Goal: Information Seeking & Learning: Learn about a topic

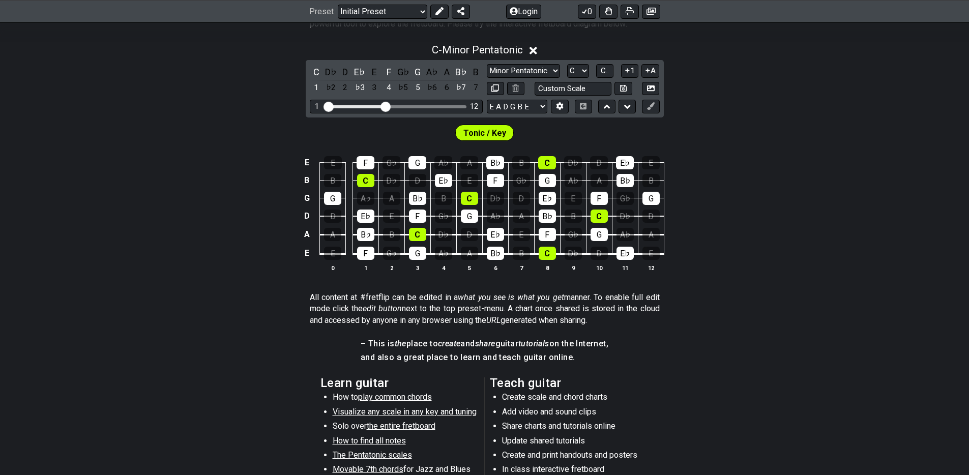
scroll to position [173, 0]
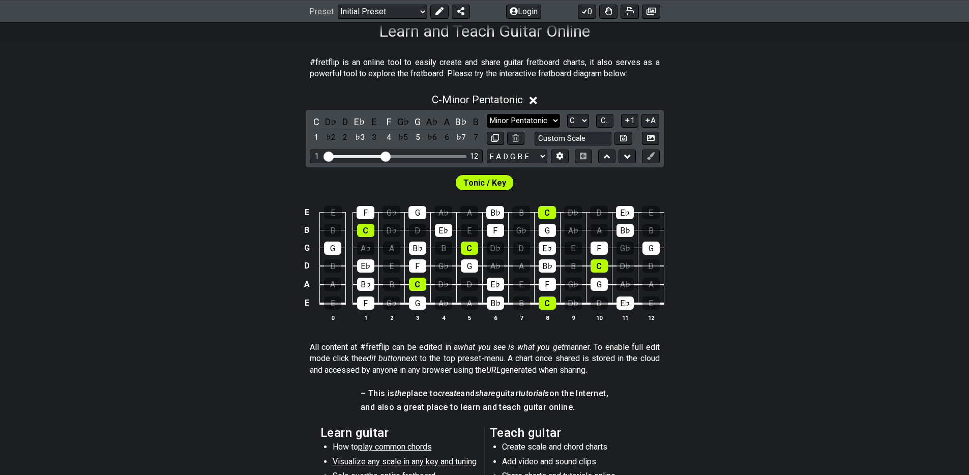
click at [534, 124] on select "Minor Pentatonic Click to edit Minor Pentatonic Major Pentatonic Minor Blues Ma…" at bounding box center [523, 121] width 73 height 14
click at [487, 114] on select "Minor Pentatonic Click to edit Minor Pentatonic Major Pentatonic Minor Blues Ma…" at bounding box center [523, 121] width 73 height 14
click at [539, 122] on select "Minor Pentatonic Click to edit Minor Pentatonic Major Pentatonic Minor Blues Ma…" at bounding box center [523, 121] width 73 height 14
click at [487, 114] on select "Minor Pentatonic Click to edit Minor Pentatonic Major Pentatonic Minor Blues Ma…" at bounding box center [523, 121] width 73 height 14
click at [539, 118] on select "Minor Pentatonic Click to edit Minor Pentatonic Major Pentatonic Minor Blues Ma…" at bounding box center [523, 121] width 73 height 14
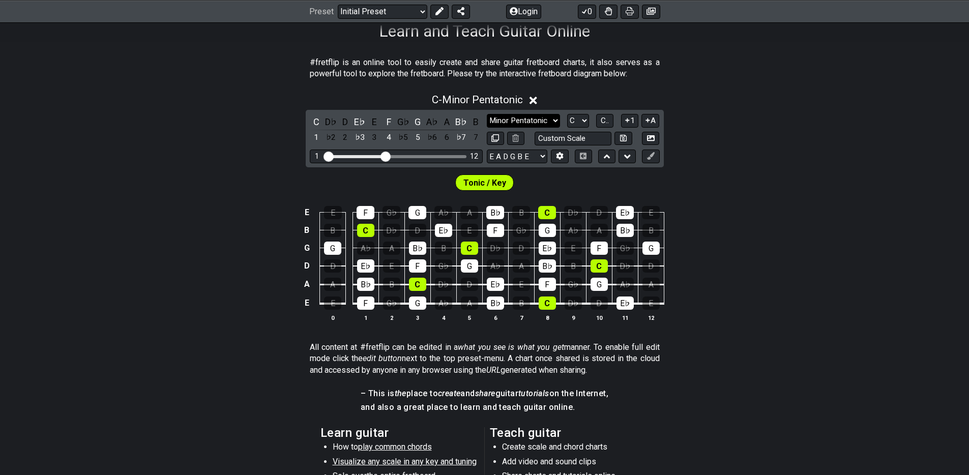
click at [487, 114] on select "Minor Pentatonic Click to edit Minor Pentatonic Major Pentatonic Minor Blues Ma…" at bounding box center [523, 121] width 73 height 14
drag, startPoint x: 387, startPoint y: 158, endPoint x: 456, endPoint y: 155, distance: 68.2
click at [456, 156] on input "Visible fret range" at bounding box center [396, 156] width 144 height 0
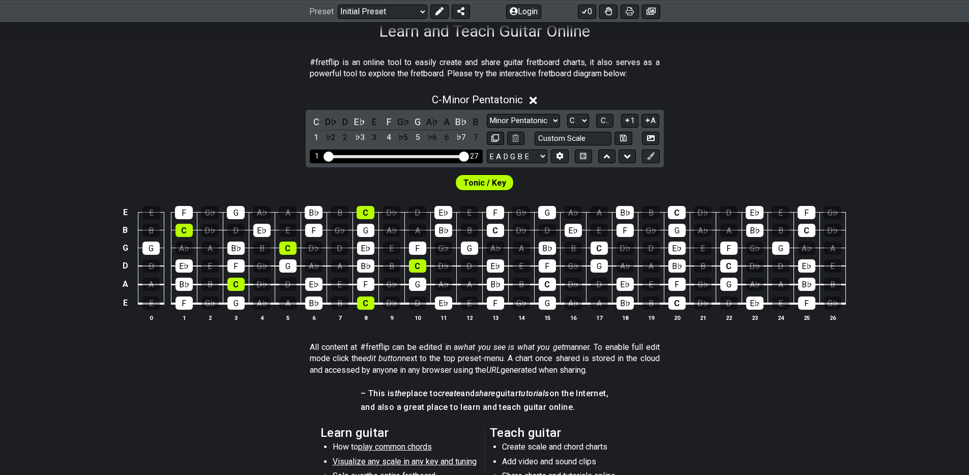
drag, startPoint x: 456, startPoint y: 155, endPoint x: 485, endPoint y: 153, distance: 29.1
click at [468, 156] on input "Visible fret range" at bounding box center [396, 156] width 144 height 0
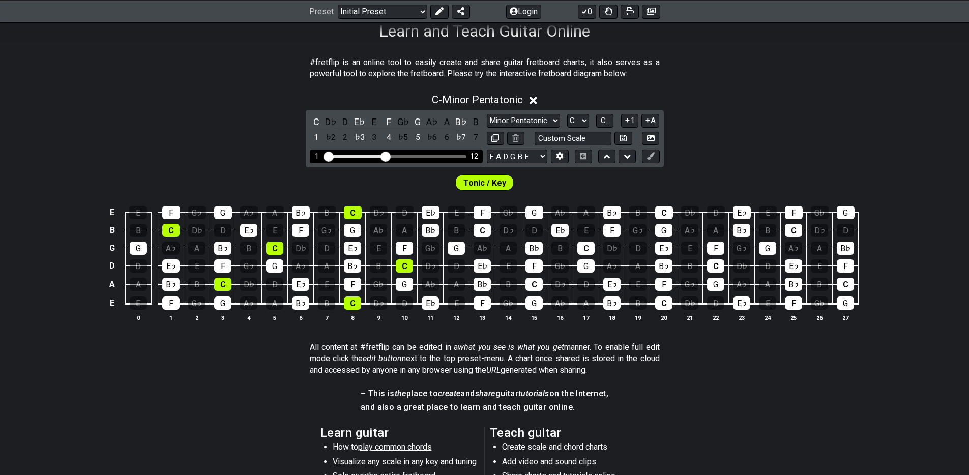
drag, startPoint x: 463, startPoint y: 157, endPoint x: 387, endPoint y: 157, distance: 76.3
click at [387, 156] on input "Visible fret range" at bounding box center [396, 156] width 144 height 0
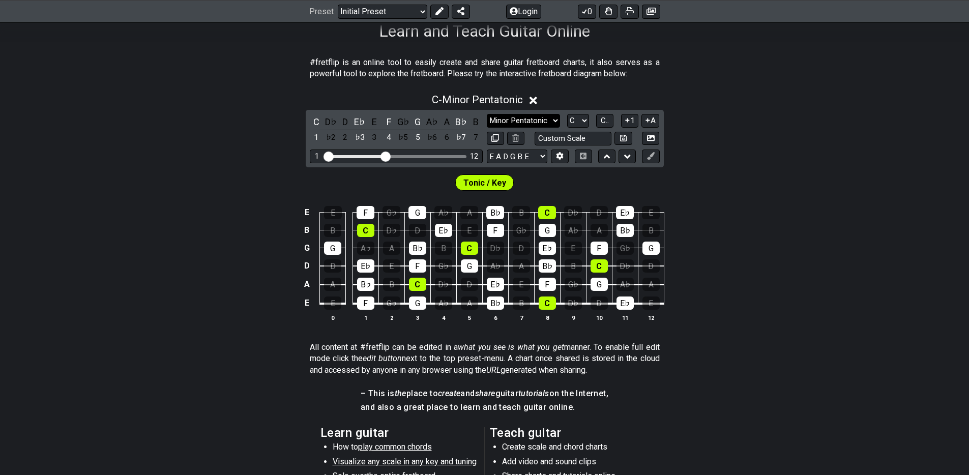
click at [538, 122] on select "Minor Pentatonic Click to edit Minor Pentatonic Major Pentatonic Minor Blues Ma…" at bounding box center [523, 121] width 73 height 14
select select "Minor Blues"
click at [487, 114] on select "Minor Pentatonic Click to edit Minor Pentatonic Major Pentatonic Minor Blues Ma…" at bounding box center [523, 121] width 73 height 14
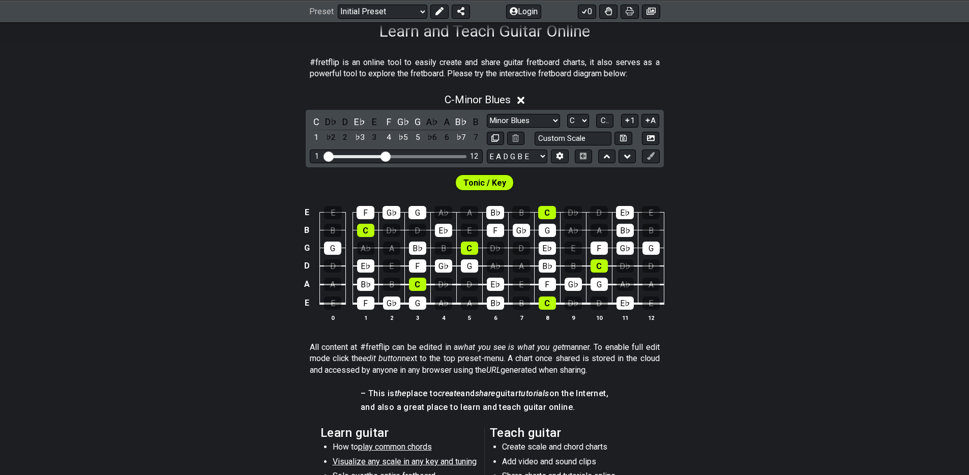
click at [767, 157] on div "C - Minor Blues C D♭ D E♭ E F G♭ G A♭ A B♭ B 1 ♭2 2 ♭3 3 4 ♭5 5 ♭6 6 ♭7 7 Minor…" at bounding box center [484, 211] width 969 height 248
click at [581, 119] on select "A♭ A A♯ B♭ B C C♯ D♭ D D♯ E♭ E F F♯ G♭ G G♯" at bounding box center [578, 121] width 22 height 14
select select "D"
click at [567, 114] on select "A♭ A A♯ B♭ B C C♯ D♭ D D♯ E♭ E F F♯ G♭ G G♯" at bounding box center [578, 121] width 22 height 14
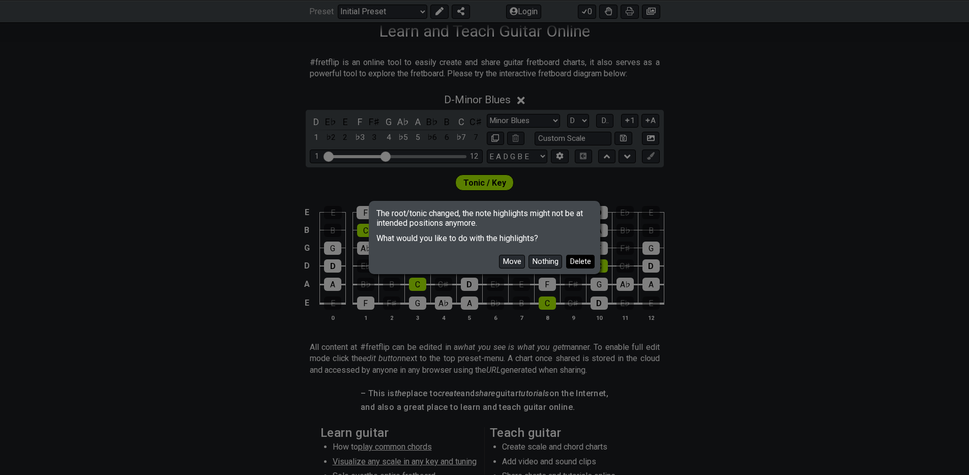
click at [573, 262] on button "Delete" at bounding box center [580, 262] width 28 height 14
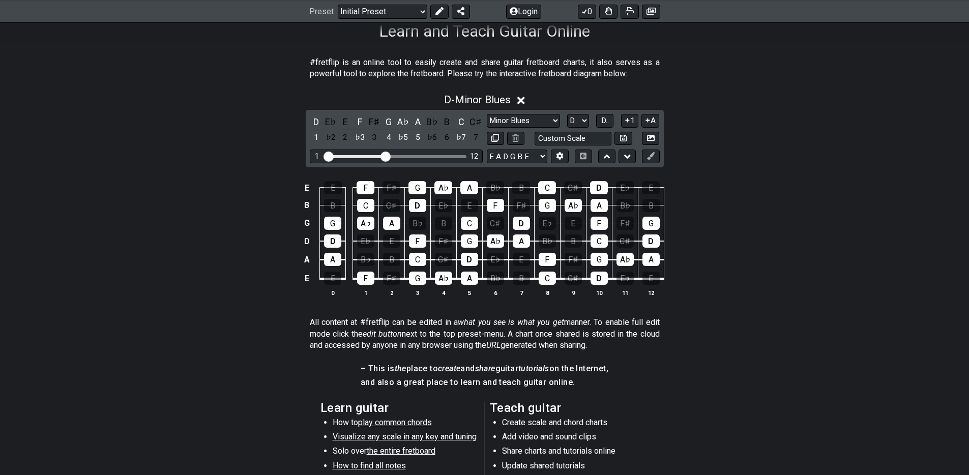
scroll to position [202, 0]
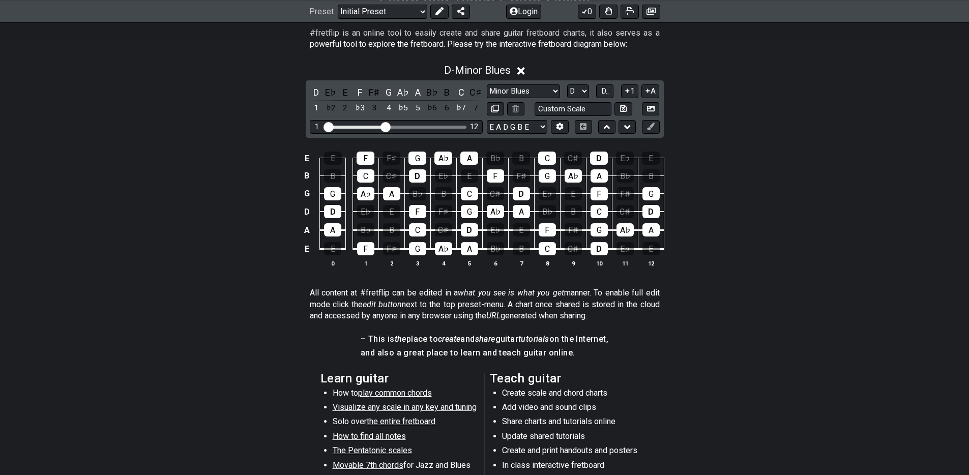
click at [451, 407] on span "Visualize any scale in any key and tuning" at bounding box center [404, 407] width 144 height 10
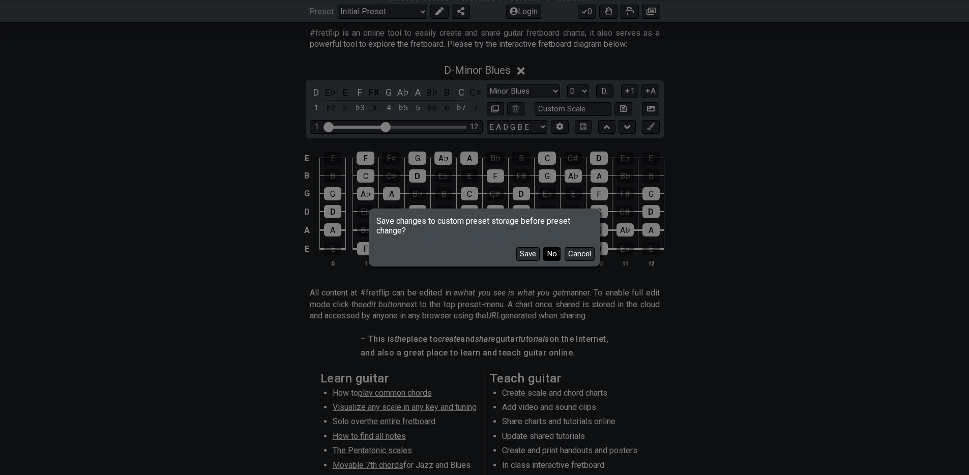
click at [557, 255] on button "No" at bounding box center [551, 254] width 17 height 14
select select "/guitar-scales"
select select "C"
select select "Minor Pentatonic"
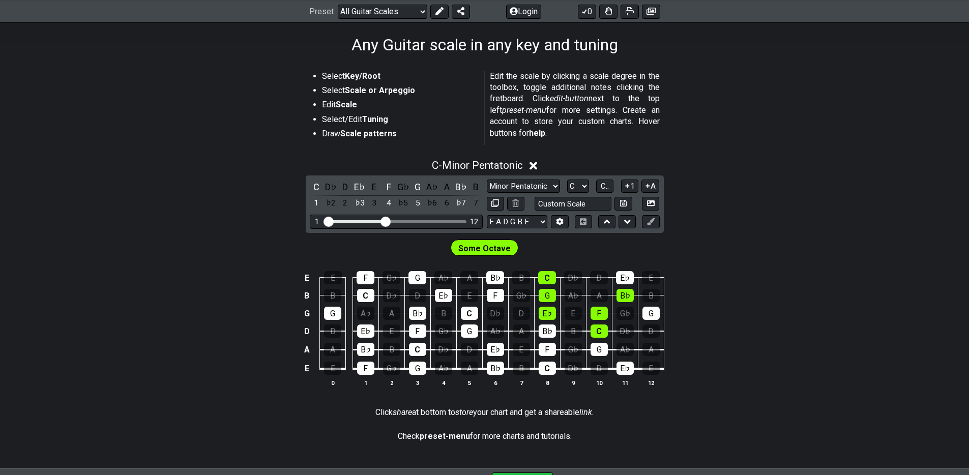
scroll to position [211, 0]
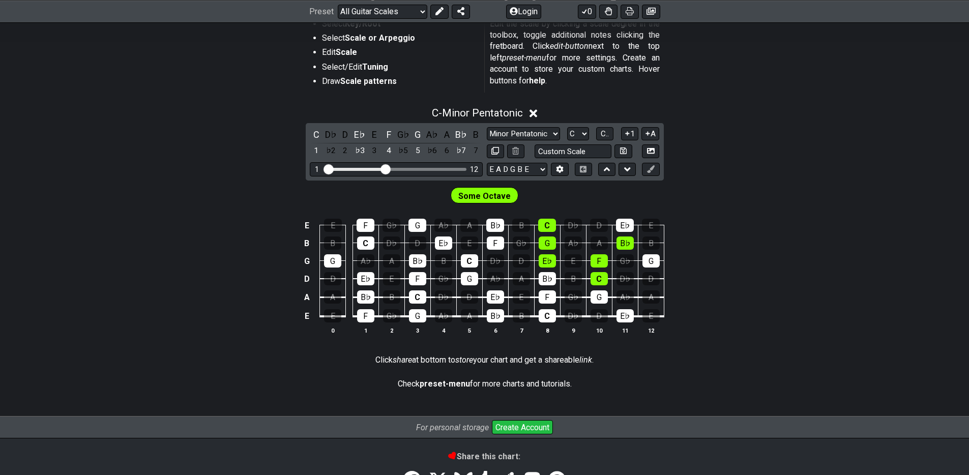
click at [497, 195] on span "Some Octave" at bounding box center [484, 196] width 52 height 15
click at [506, 199] on span "Some Octave" at bounding box center [484, 196] width 52 height 15
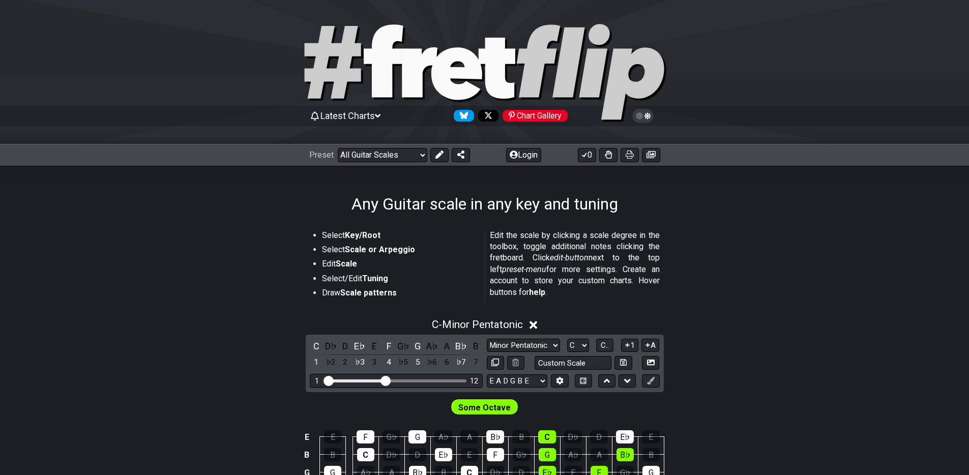
click at [390, 75] on icon at bounding box center [383, 60] width 39 height 73
select select "/welcome"
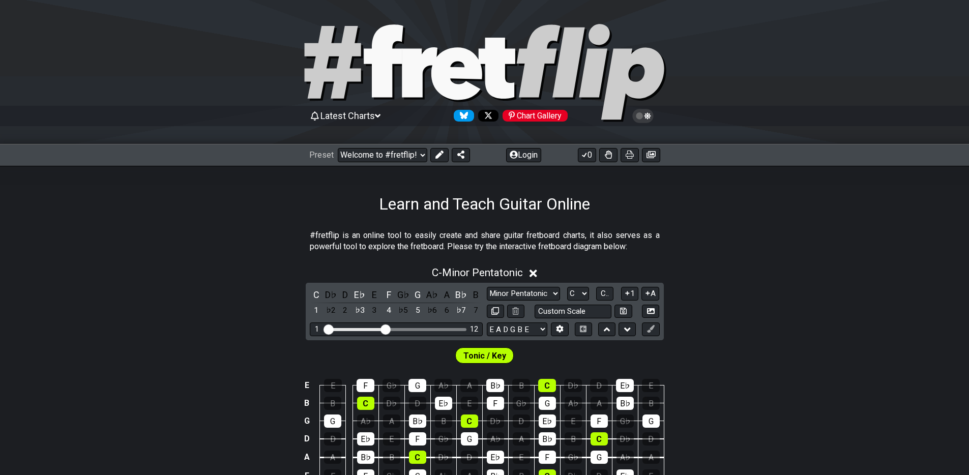
click at [367, 119] on span "Latest Charts" at bounding box center [347, 115] width 54 height 11
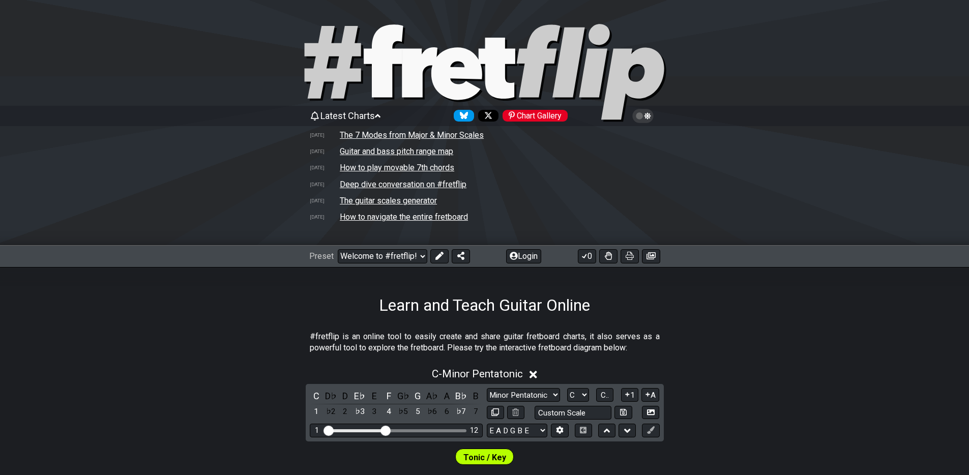
click at [413, 134] on td "The 7 Modes from Major & Minor Scales" at bounding box center [411, 135] width 145 height 11
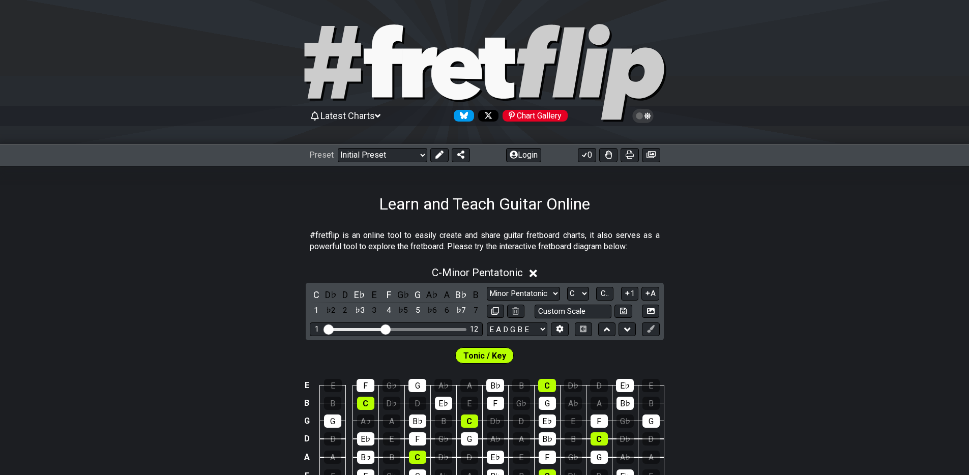
click at [537, 274] on icon at bounding box center [533, 273] width 8 height 11
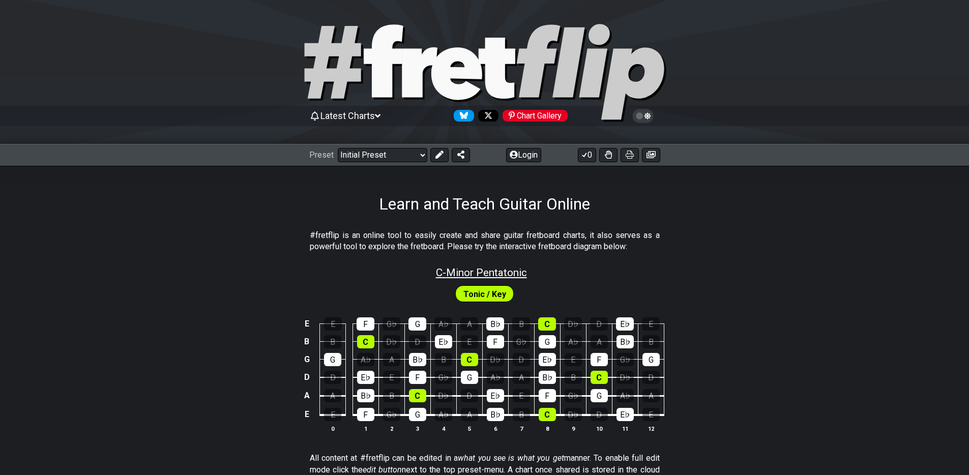
click at [527, 272] on span "C - Minor Pentatonic" at bounding box center [481, 272] width 91 height 12
select select "C"
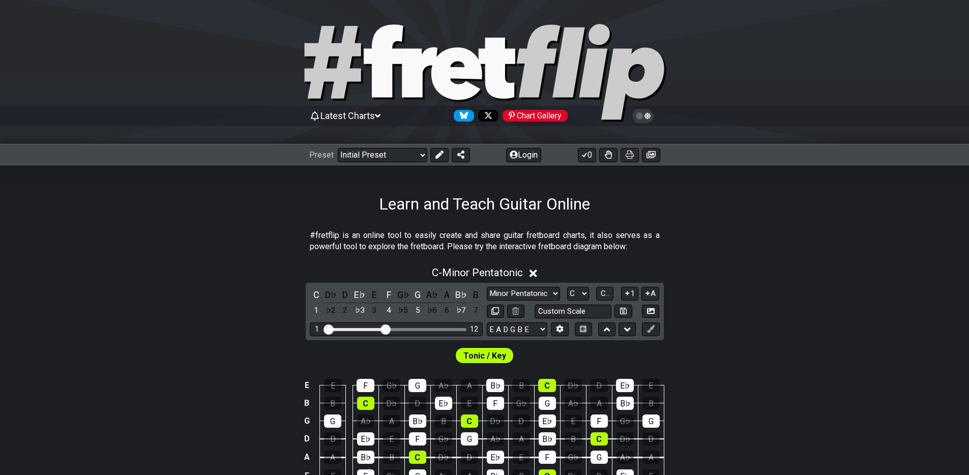
click at [537, 275] on icon at bounding box center [533, 273] width 8 height 8
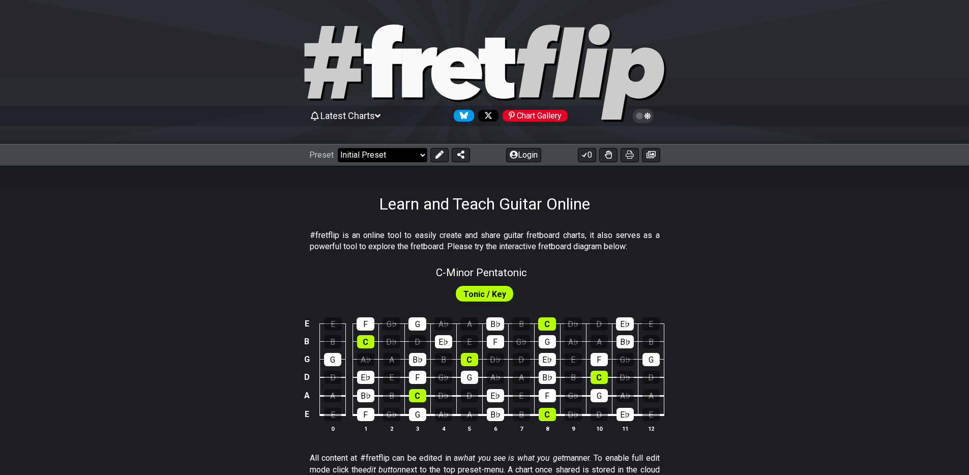
click at [422, 156] on select "Welcome to #fretflip! Initial Preset Custom Preset Minor Pentatonic Major Penta…" at bounding box center [382, 155] width 89 height 14
click at [338, 148] on select "Welcome to #fretflip! Initial Preset Custom Preset Minor Pentatonic Major Penta…" at bounding box center [382, 155] width 89 height 14
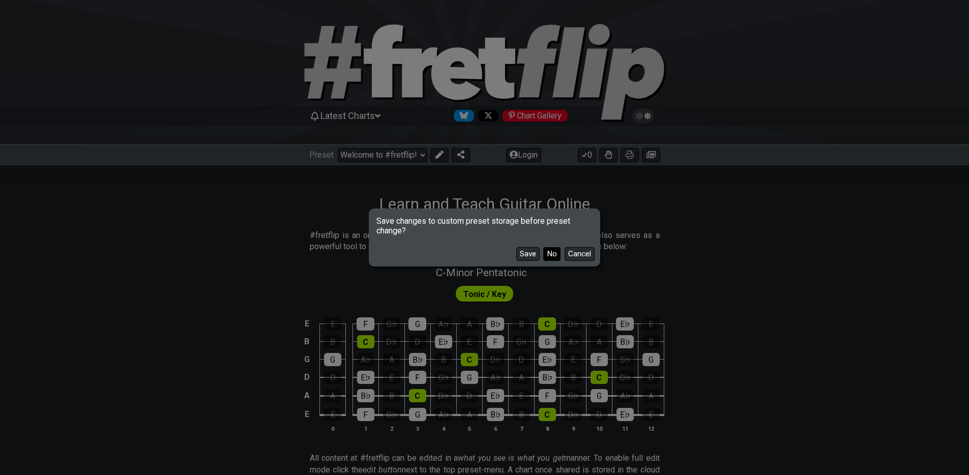
click at [550, 253] on button "No" at bounding box center [551, 254] width 17 height 14
select select "/the-7-modes"
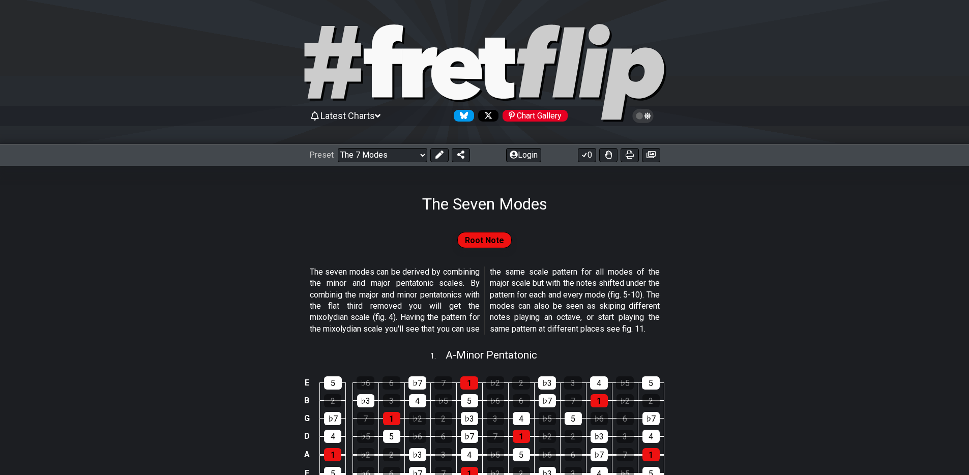
click at [645, 116] on icon at bounding box center [647, 115] width 7 height 7
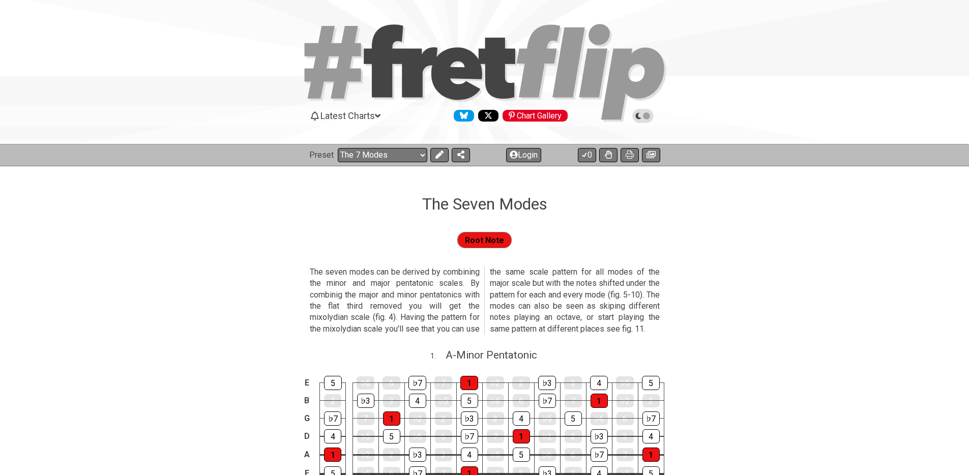
click at [645, 116] on icon at bounding box center [642, 115] width 9 height 9
